Goal: Task Accomplishment & Management: Complete application form

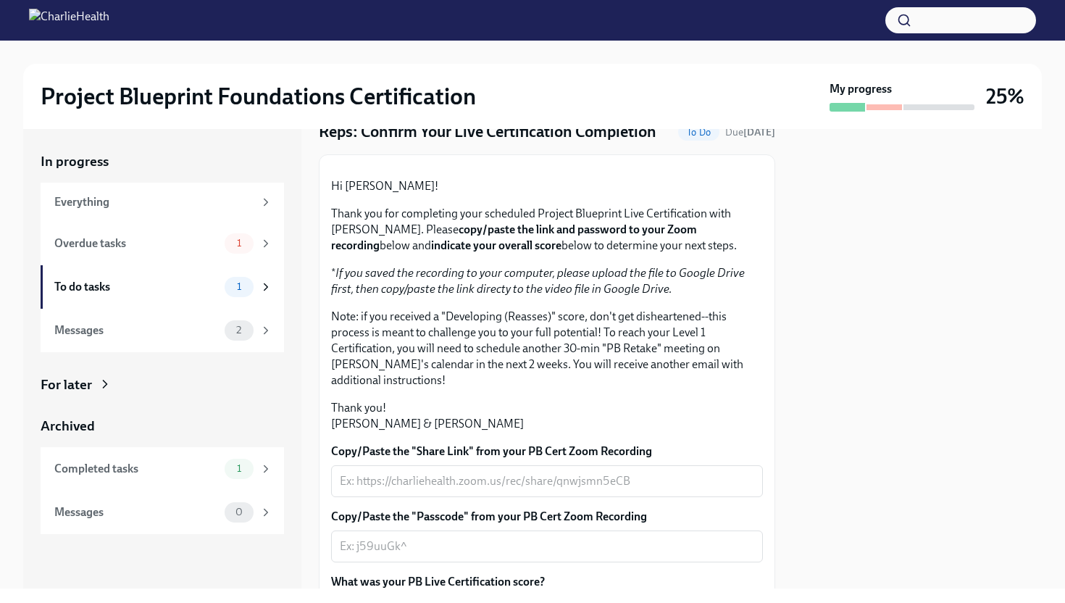
scroll to position [309, 0]
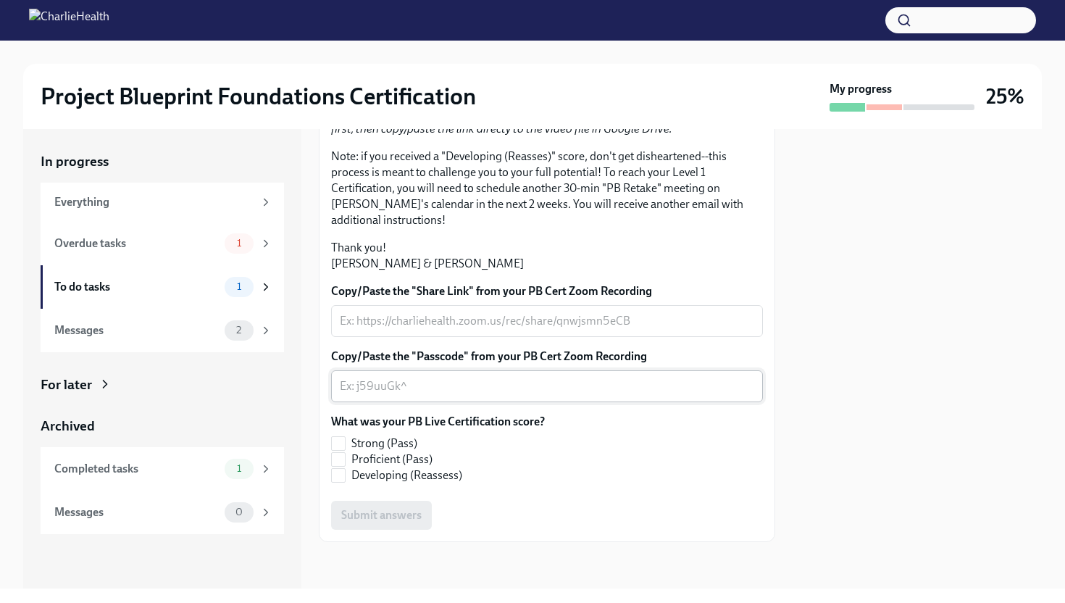
click at [409, 385] on textarea "Copy/Paste the "Passcode" from your PB Cert Zoom Recording" at bounding box center [547, 385] width 414 height 17
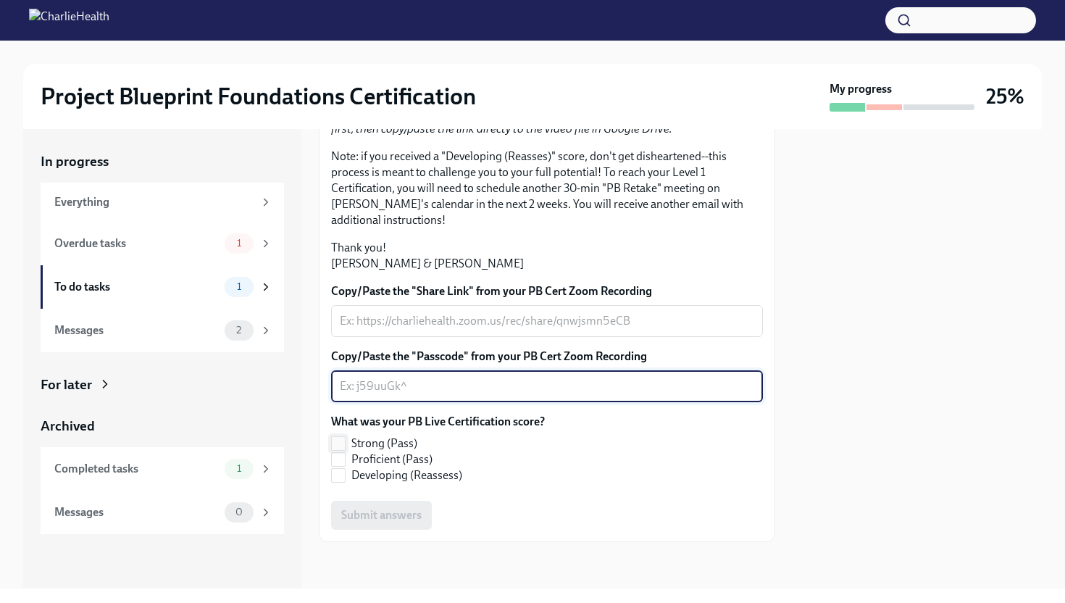
click at [346, 442] on label "Strong (Pass)" at bounding box center [432, 443] width 202 height 16
click at [345, 442] on input "Strong (Pass)" at bounding box center [338, 443] width 13 height 13
checkbox input "true"
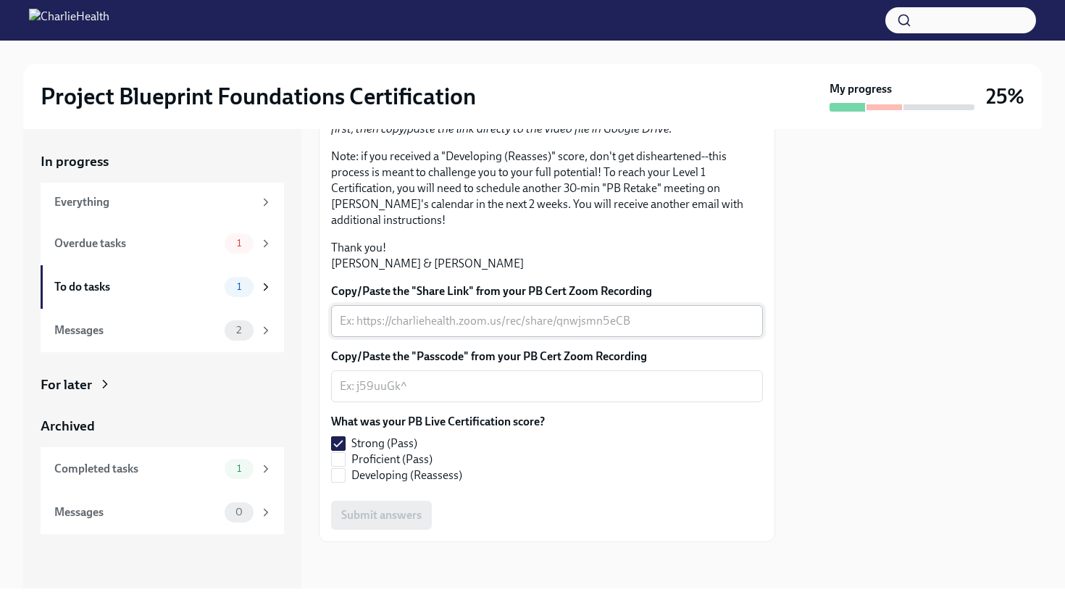
click at [370, 325] on textarea "Copy/Paste the "Share Link" from your PB Cert Zoom Recording" at bounding box center [547, 320] width 414 height 17
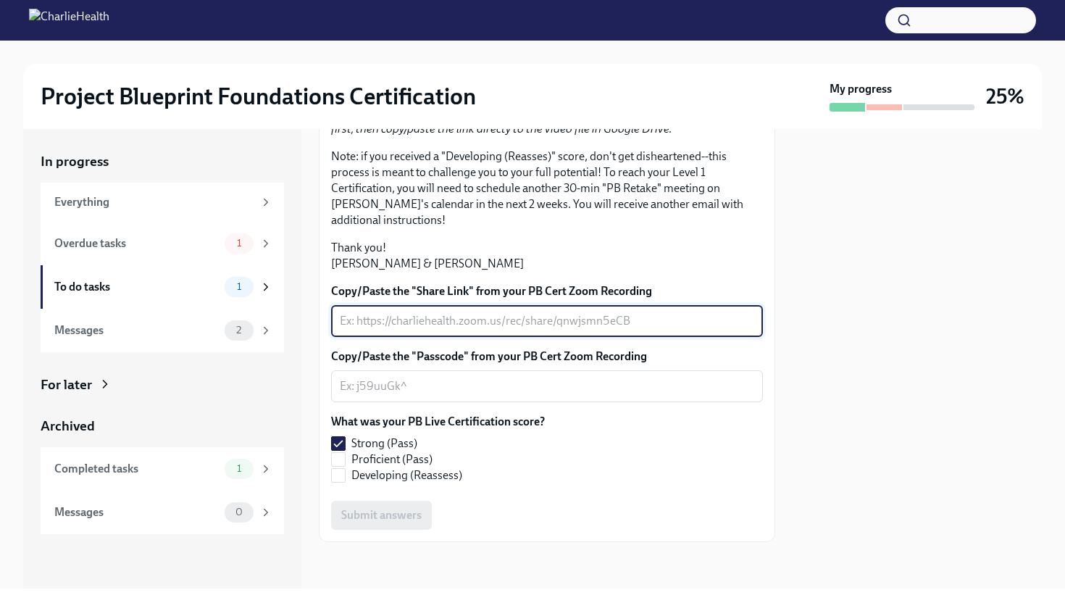
paste textarea "https://charliehealth.zoom.us/rec/share/Wsvq2roa8BzyTPGmLl4OGi419LgeaCuwYHudFHl…"
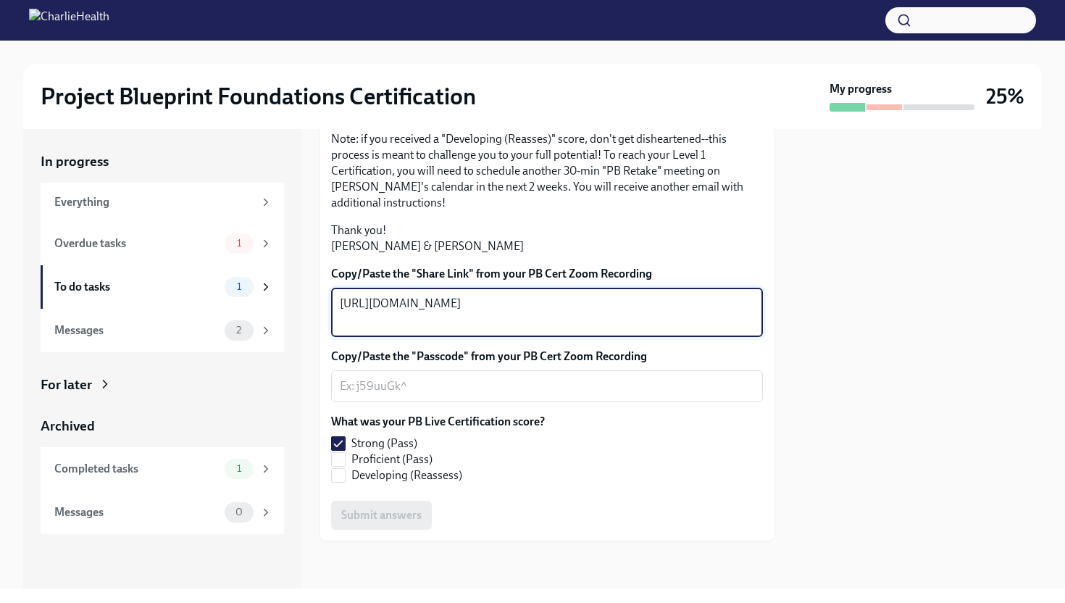
type textarea "https://charliehealth.zoom.us/rec/share/Wsvq2roa8BzyTPGmLl4OGi419LgeaCuwYHudFHl…"
click at [421, 395] on textarea "Copy/Paste the "Passcode" from your PB Cert Zoom Recording" at bounding box center [547, 385] width 414 height 17
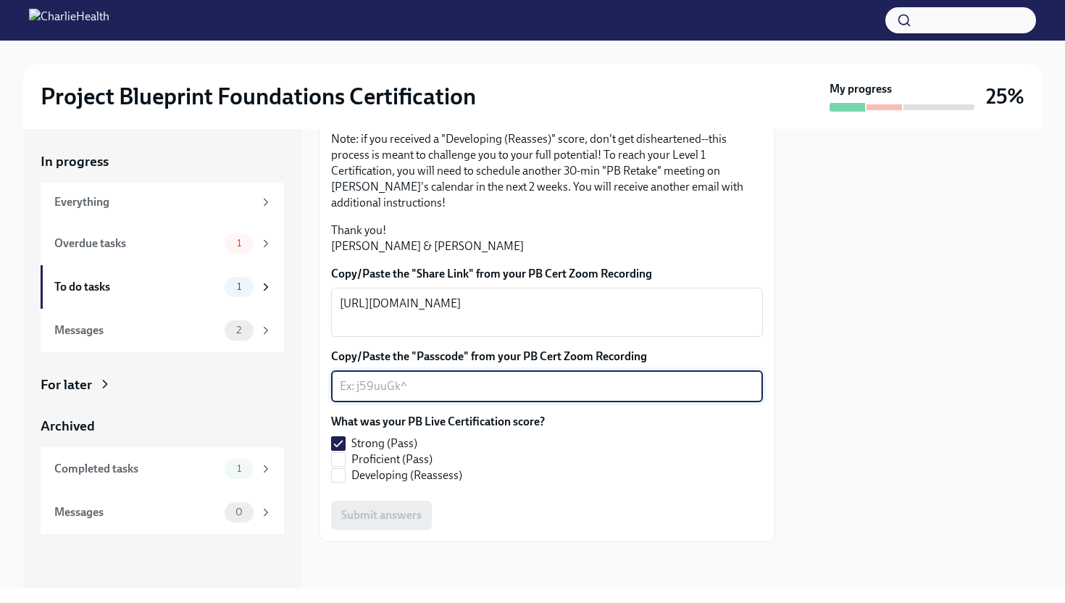
paste textarea "i9$2JG7#"
type textarea "i9$2JG7#"
click at [400, 522] on span "Submit answers" at bounding box center [381, 515] width 80 height 14
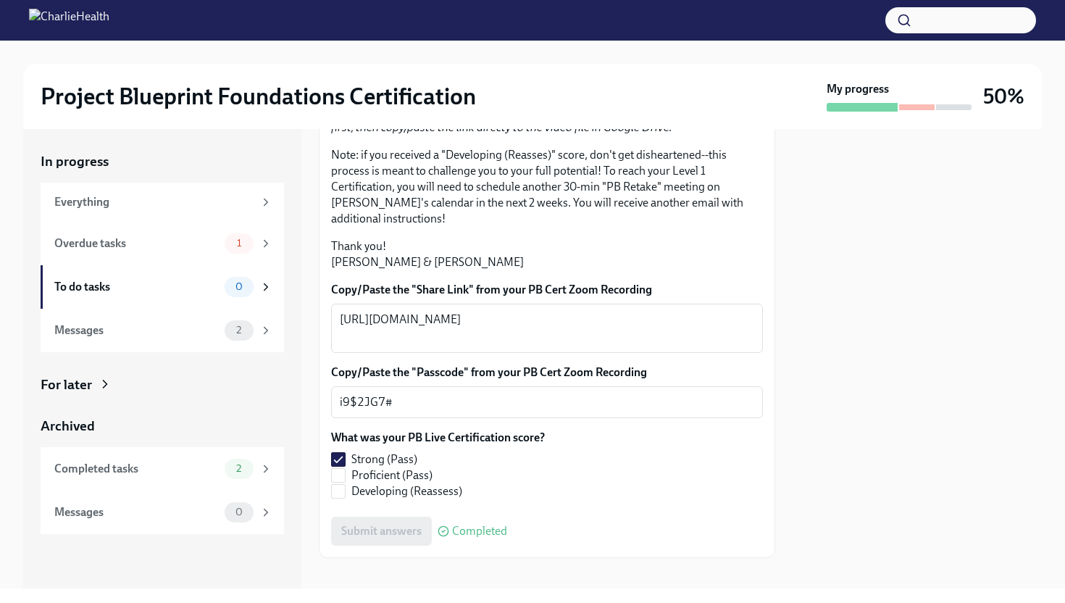
scroll to position [0, 0]
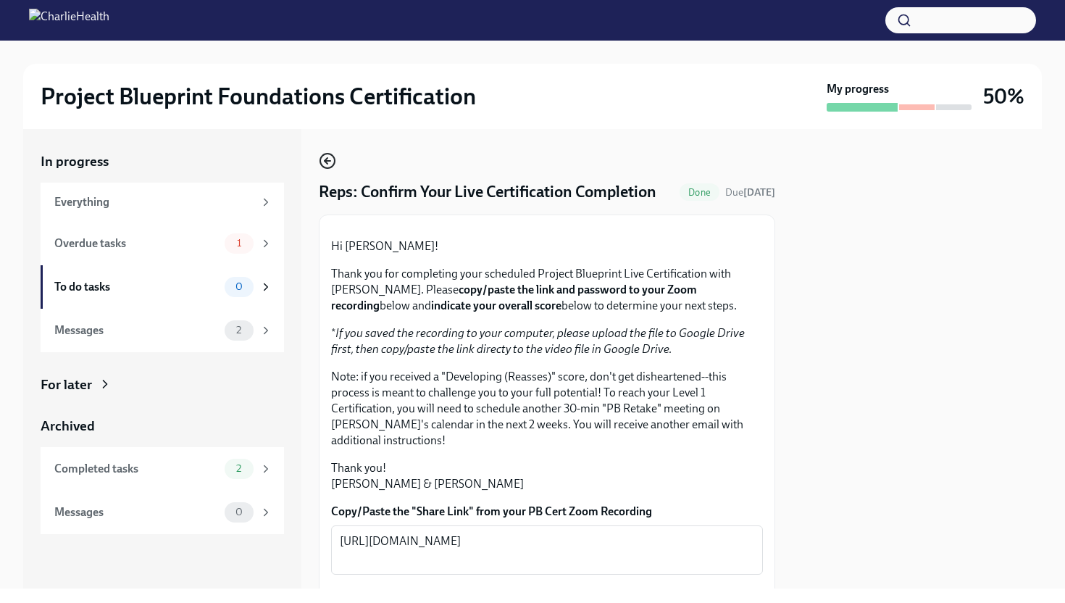
click at [330, 167] on icon "button" at bounding box center [327, 160] width 17 height 17
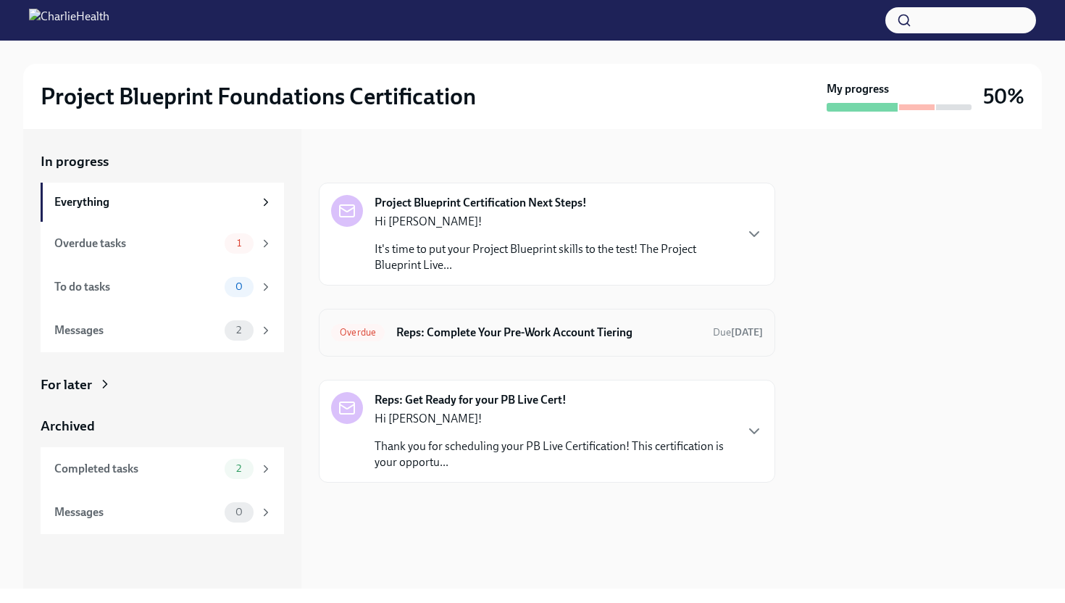
click at [535, 332] on h6 "Reps: Complete Your Pre-Work Account Tiering" at bounding box center [548, 333] width 305 height 16
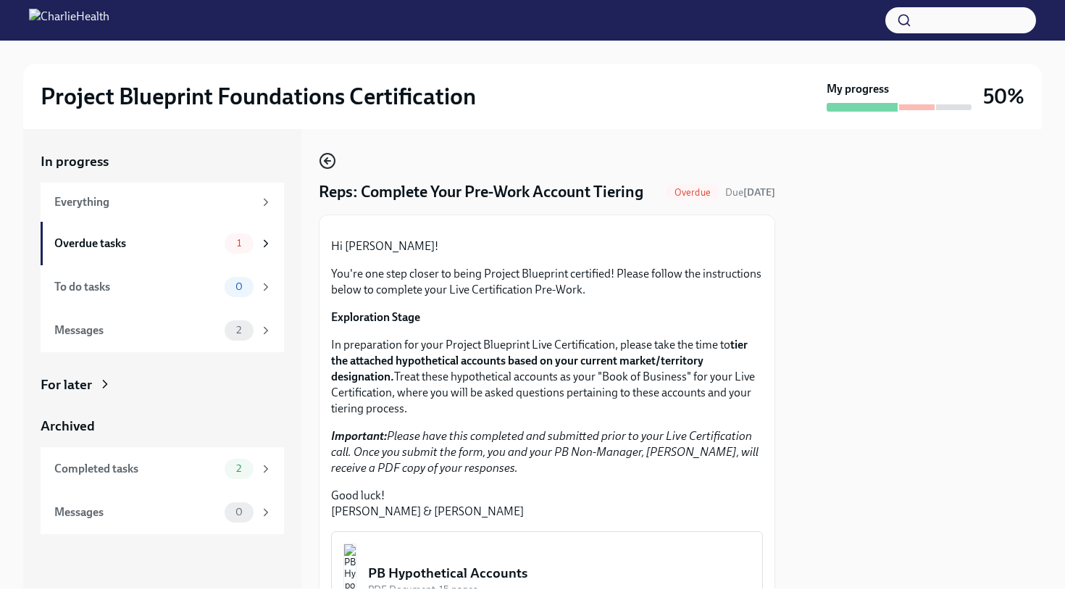
click at [326, 161] on icon "button" at bounding box center [328, 161] width 6 height 0
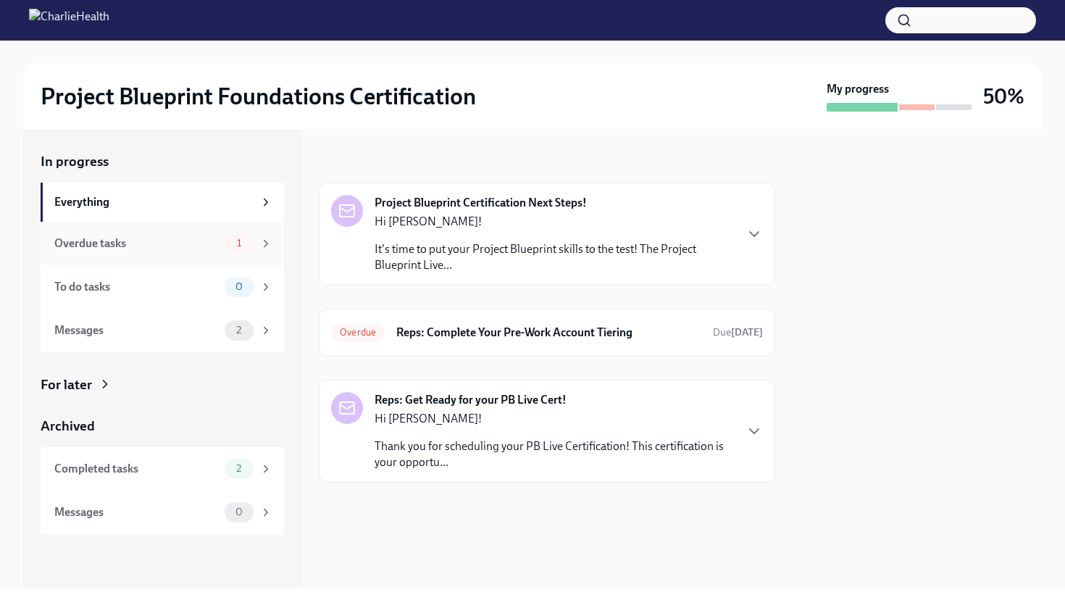
click at [181, 249] on div "Overdue tasks" at bounding box center [136, 243] width 164 height 16
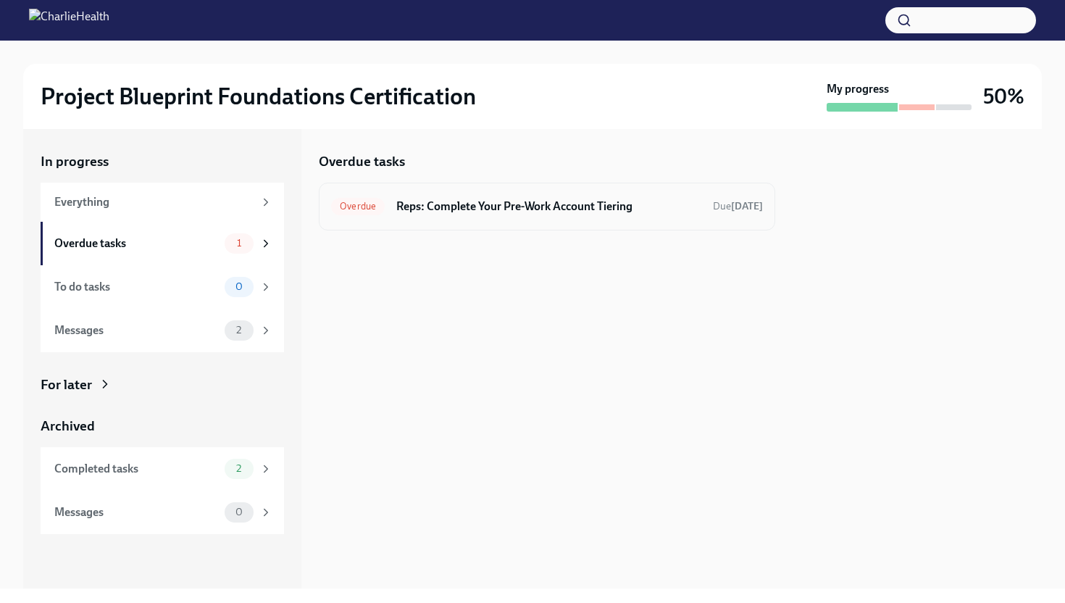
click at [440, 224] on div "Overdue Reps: Complete Your Pre-Work Account Tiering Due 14 days ago" at bounding box center [547, 207] width 456 height 48
click at [509, 207] on h6 "Reps: Complete Your Pre-Work Account Tiering" at bounding box center [548, 206] width 305 height 16
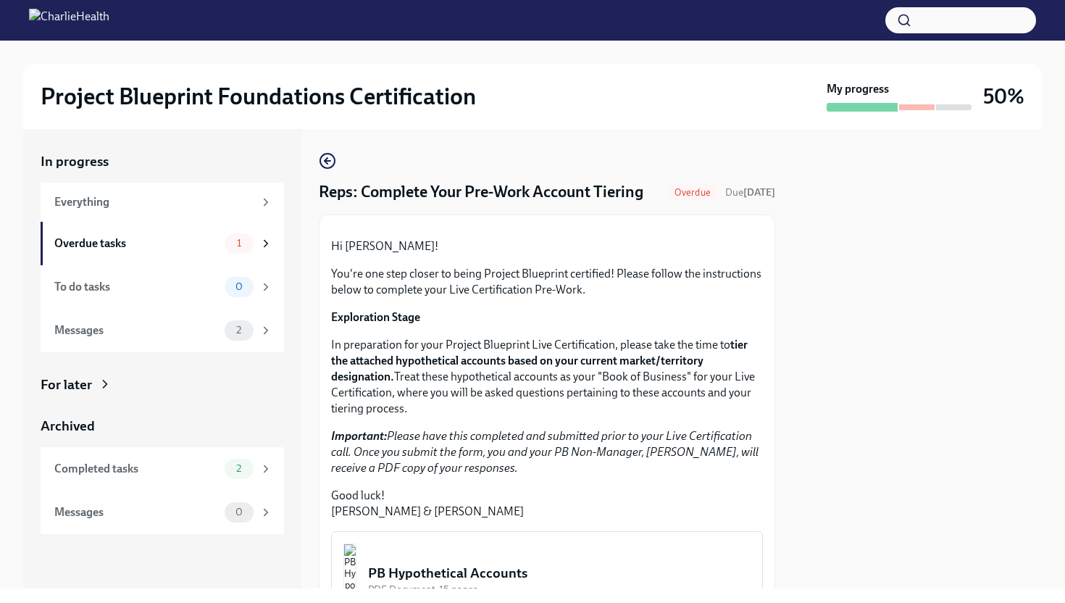
scroll to position [319, 0]
